Goal: Task Accomplishment & Management: Complete application form

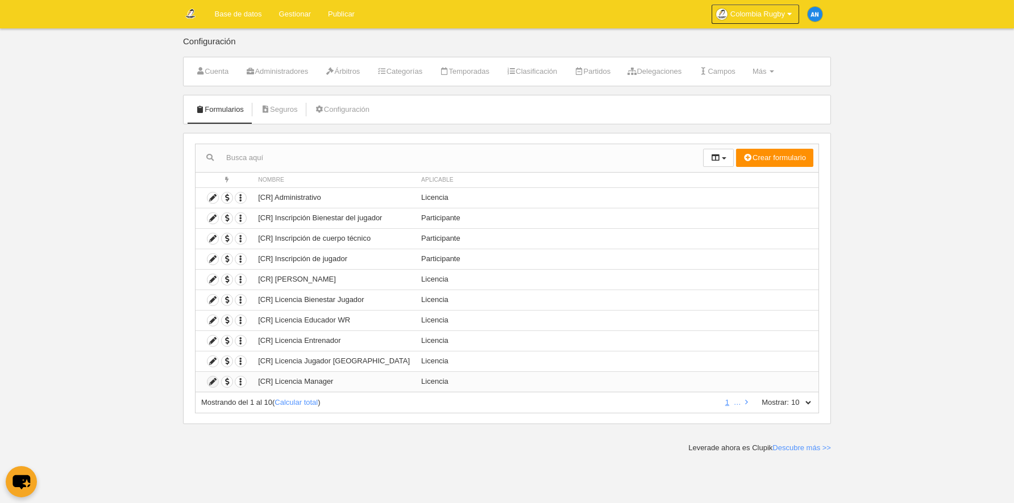
click at [211, 384] on icon at bounding box center [212, 382] width 11 height 11
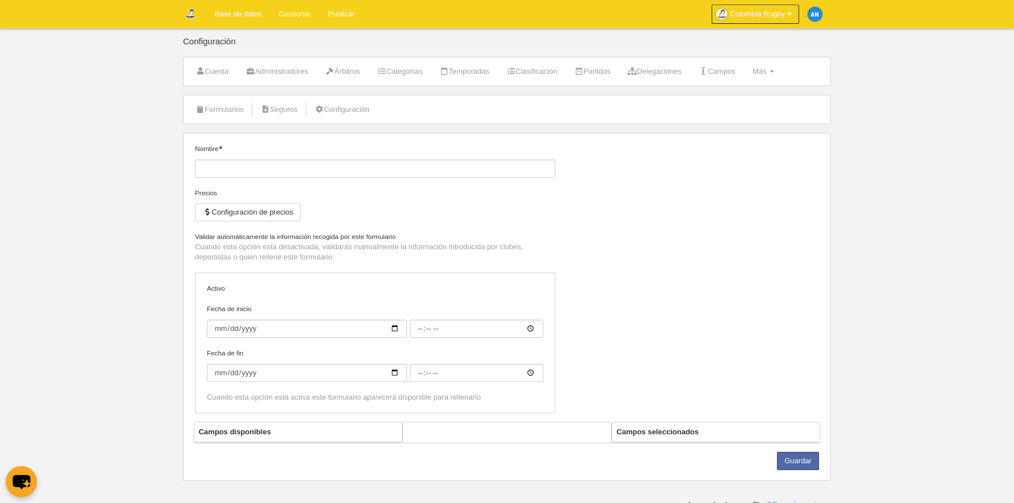
type input "[CR] Licencia Manager"
checkbox input "true"
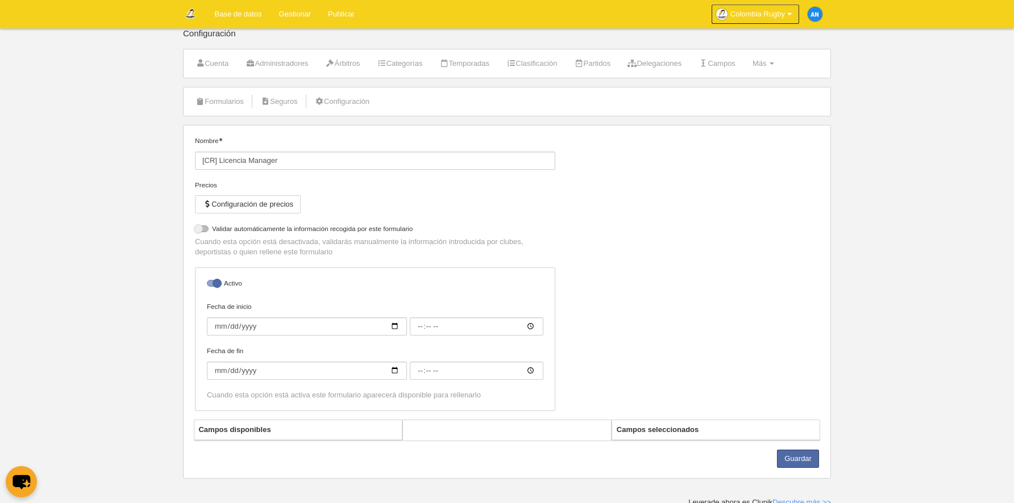
select select "selected"
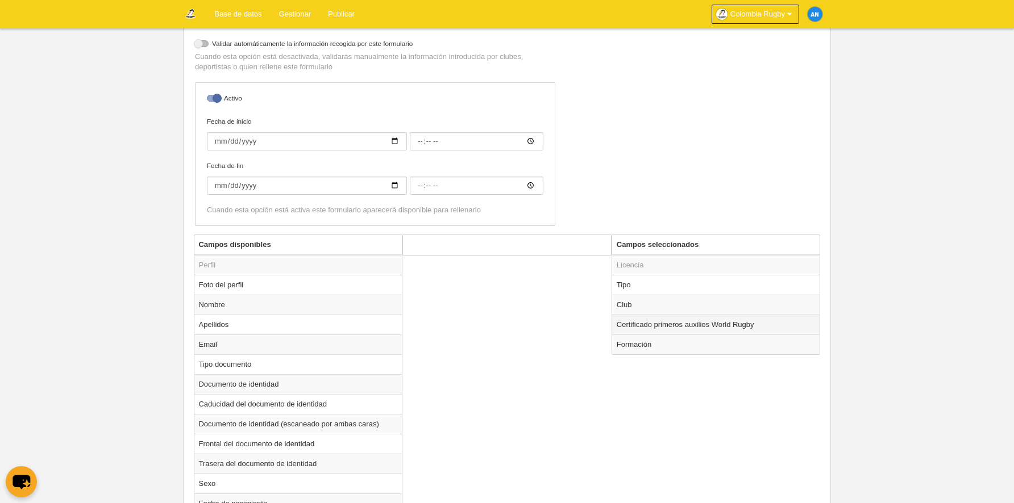
scroll to position [352, 0]
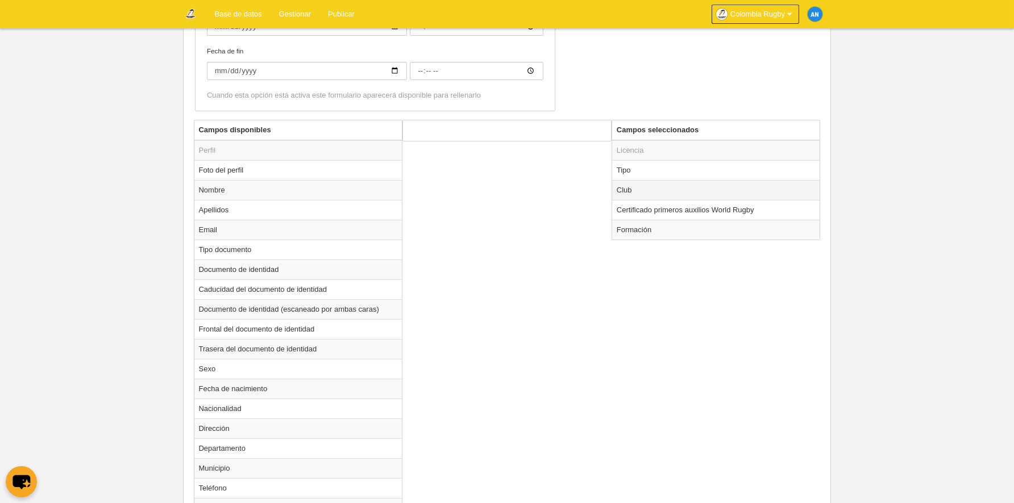
click at [656, 191] on td "Club" at bounding box center [716, 190] width 208 height 20
radio input "true"
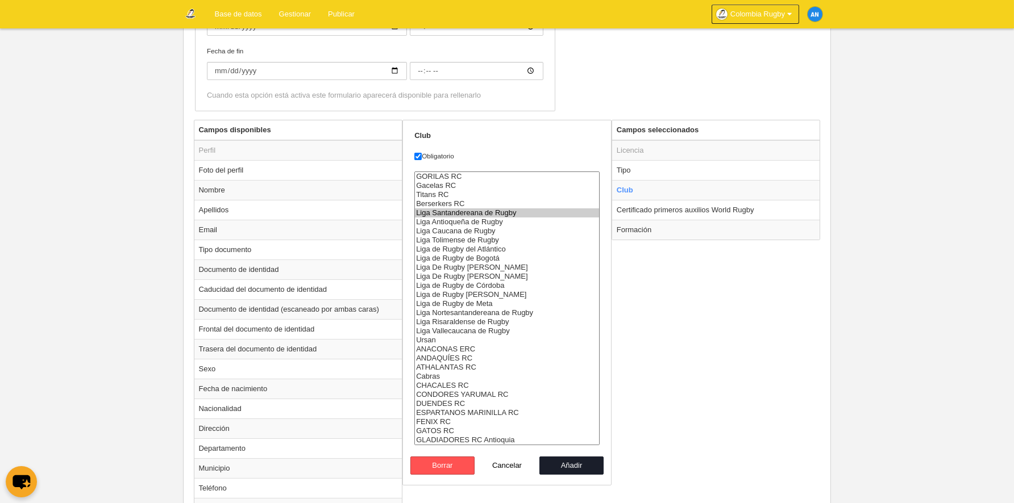
select select "9714736"
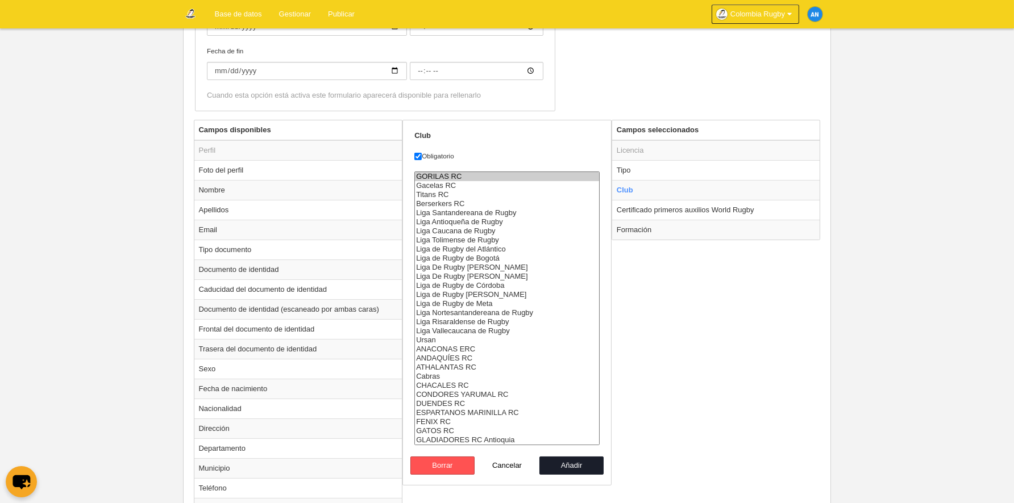
click at [456, 172] on option "GORILAS RC" at bounding box center [507, 176] width 184 height 9
click at [460, 465] on button "Borrar" at bounding box center [442, 466] width 65 height 18
radio input "false"
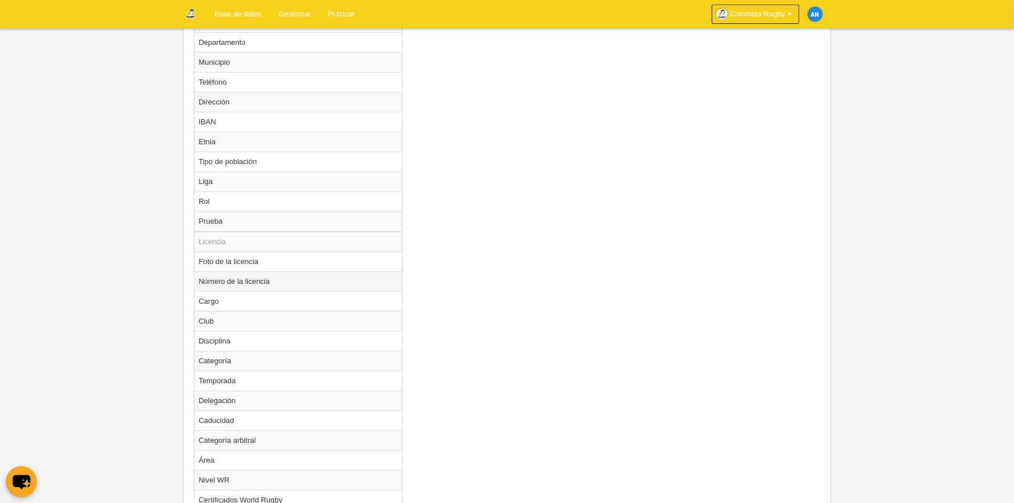
scroll to position [702, 0]
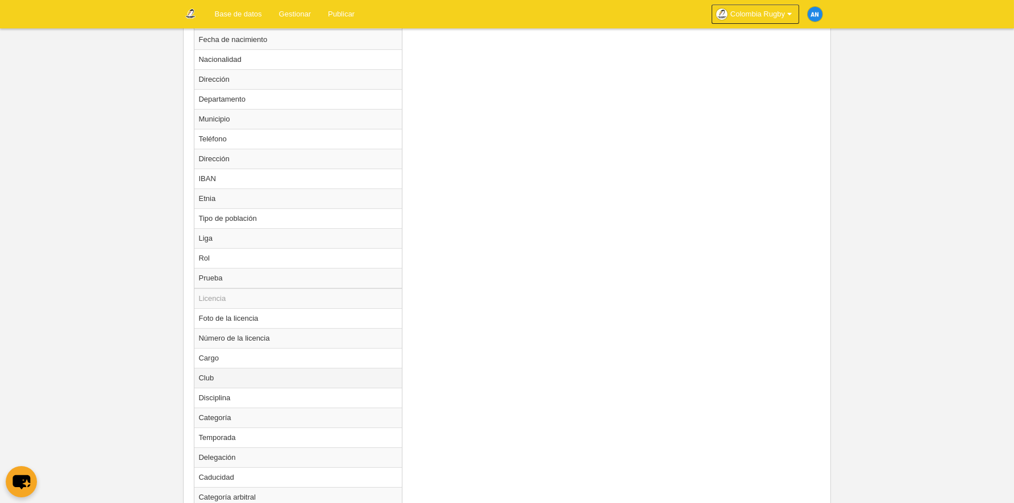
click at [246, 381] on td "Club" at bounding box center [298, 378] width 208 height 20
radio input "true"
select select
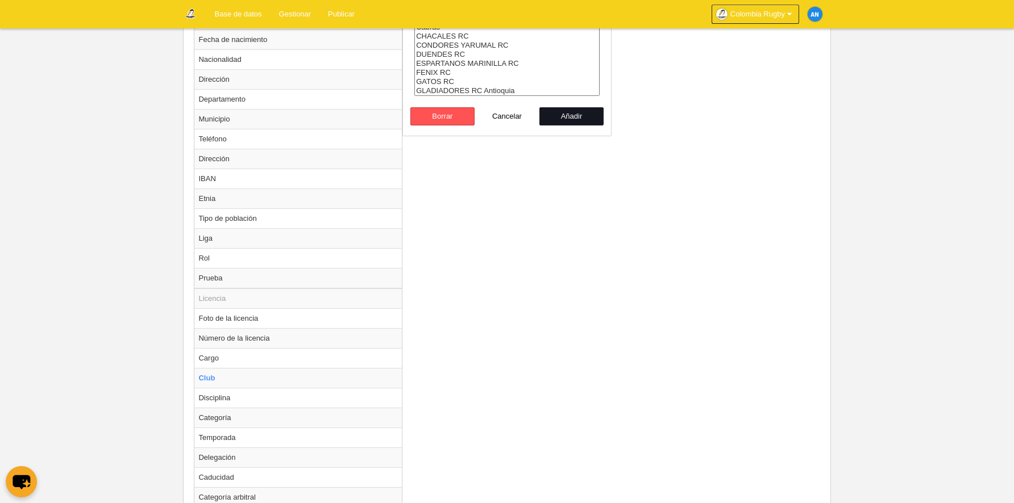
click at [594, 116] on button "Añadir" at bounding box center [571, 116] width 65 height 18
radio input "false"
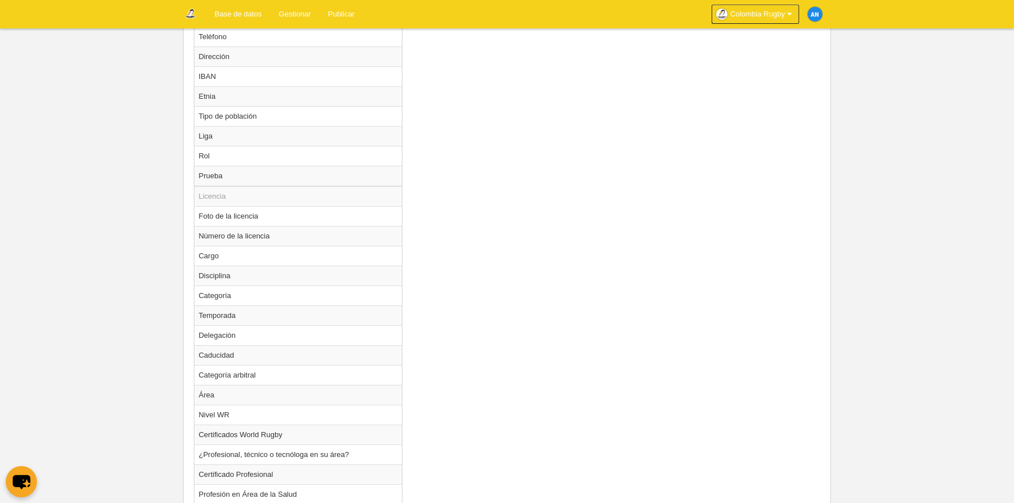
scroll to position [909, 0]
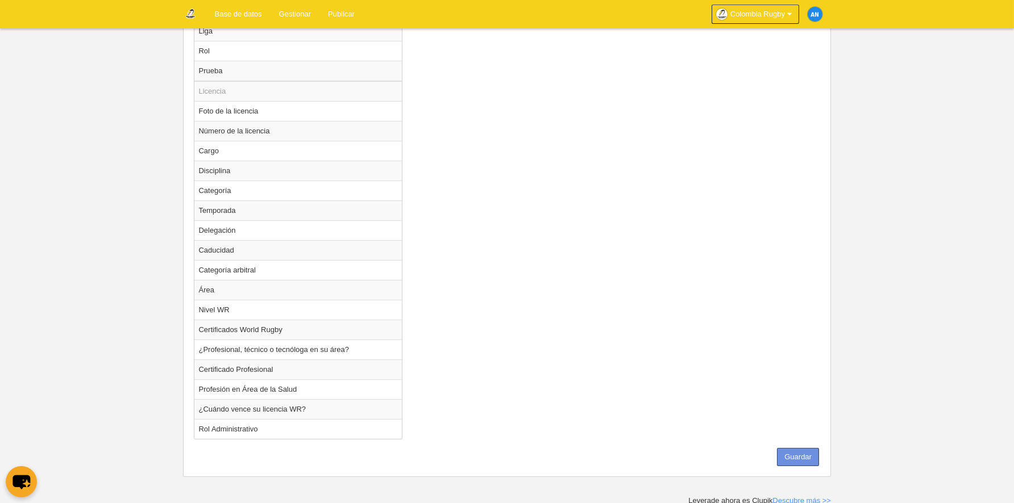
click at [790, 462] on button "Guardar" at bounding box center [798, 457] width 42 height 18
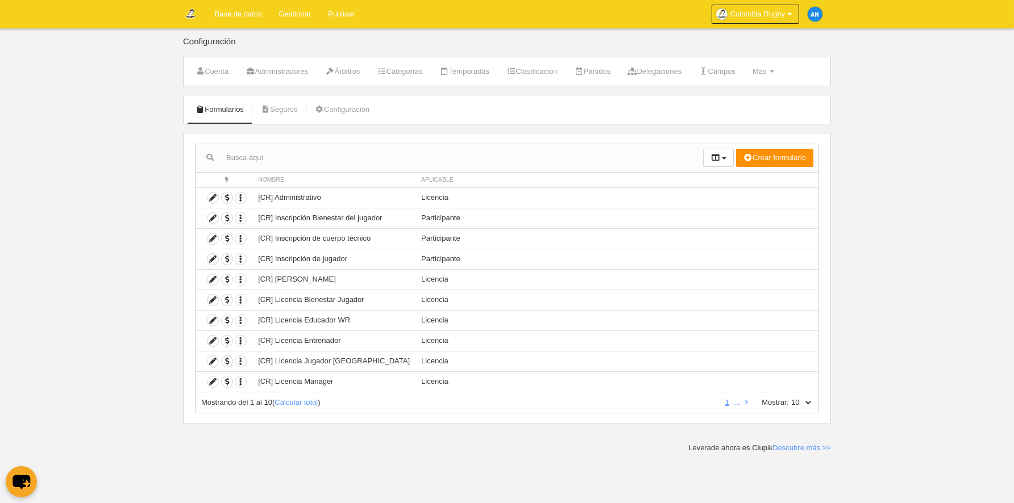
click at [288, 12] on link "Gestionar" at bounding box center [294, 14] width 49 height 28
